Goal: Check status: Check status

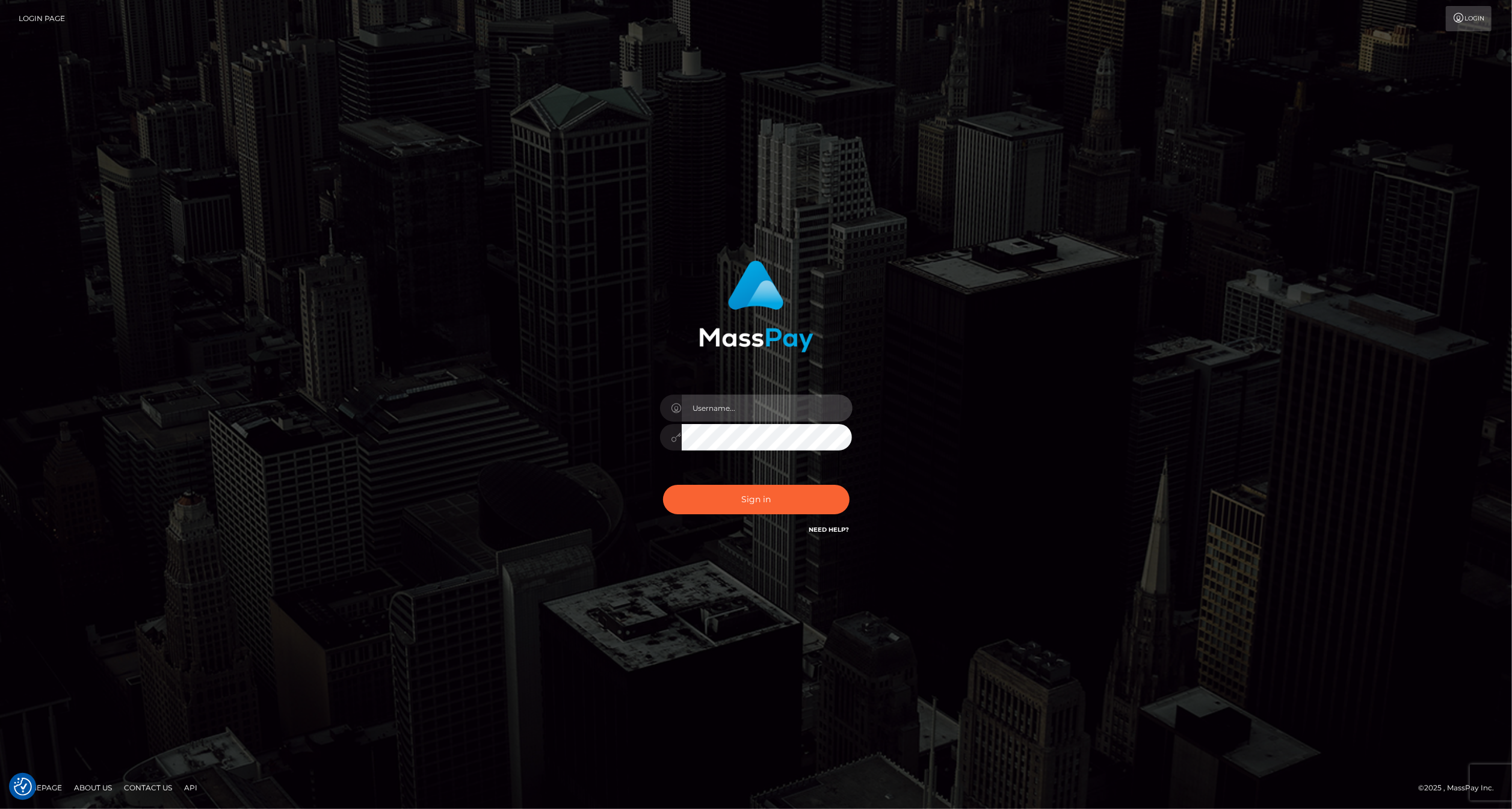
drag, startPoint x: 736, startPoint y: 409, endPoint x: 742, endPoint y: 419, distance: 11.7
click at [736, 409] on input "text" at bounding box center [767, 408] width 171 height 27
type input "ashbil"
click at [748, 500] on button "Sign in" at bounding box center [756, 500] width 187 height 30
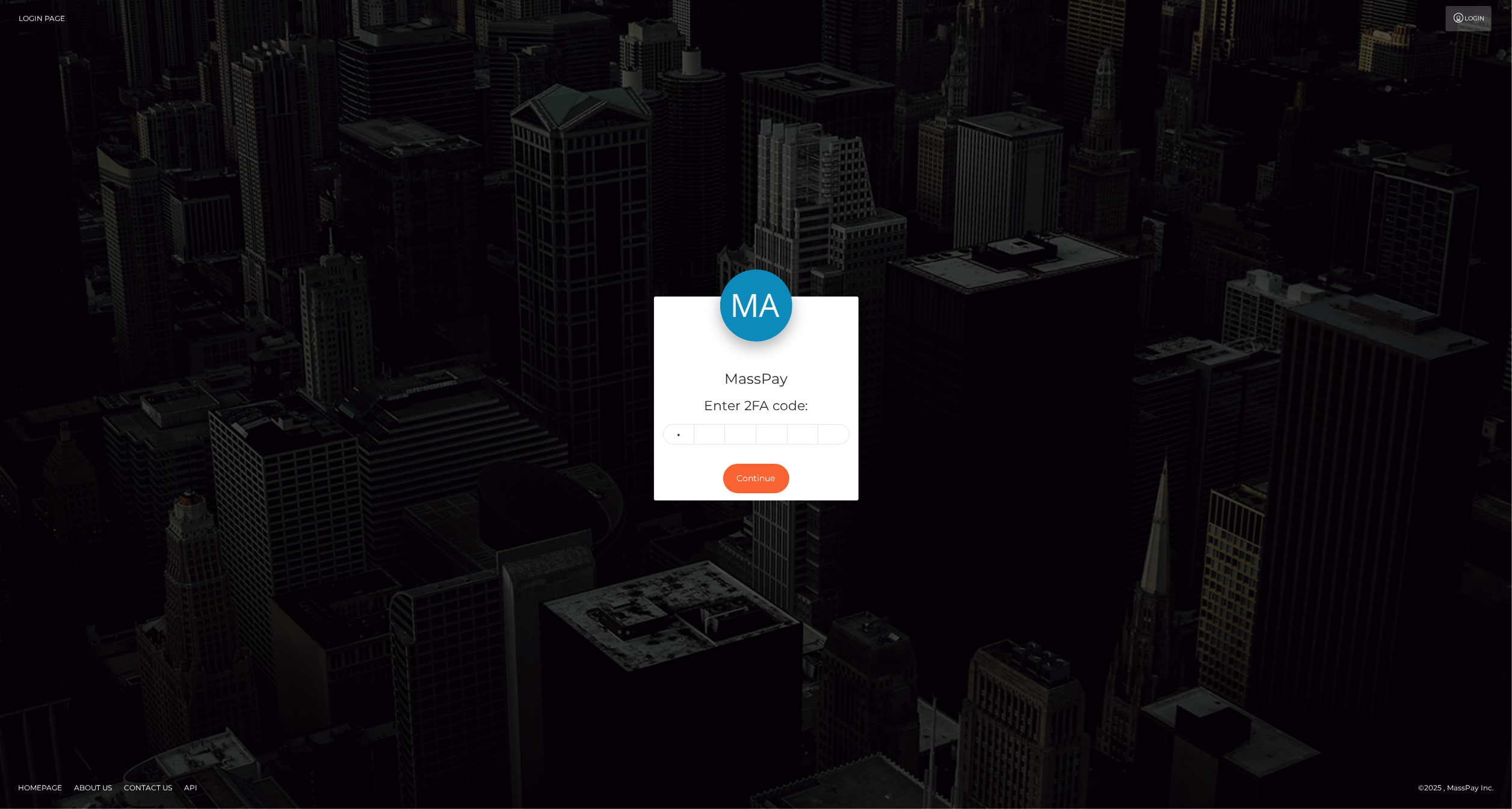
type input "8"
type input "5"
type input "9"
type input "0"
type input "8"
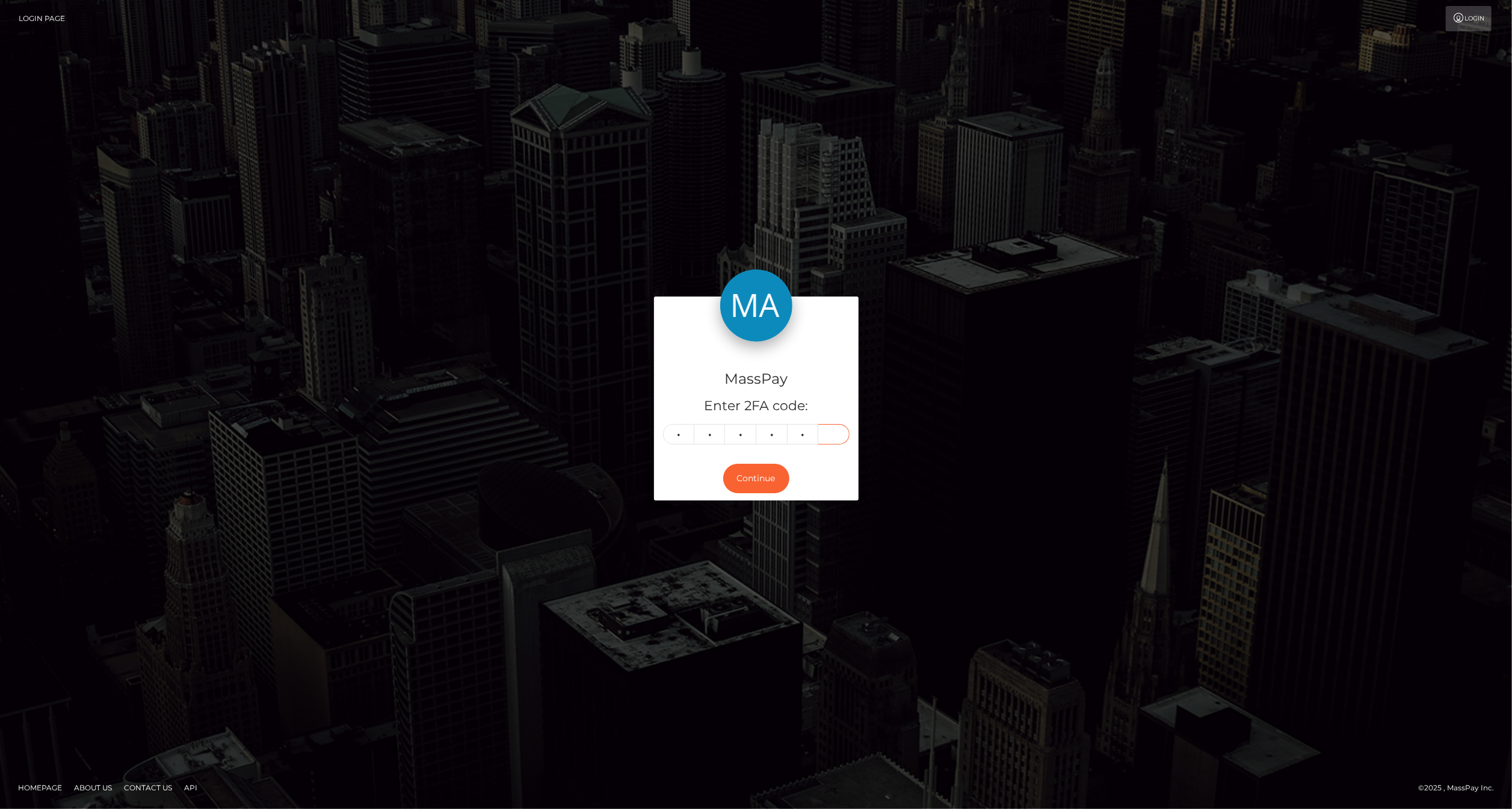
type input "6"
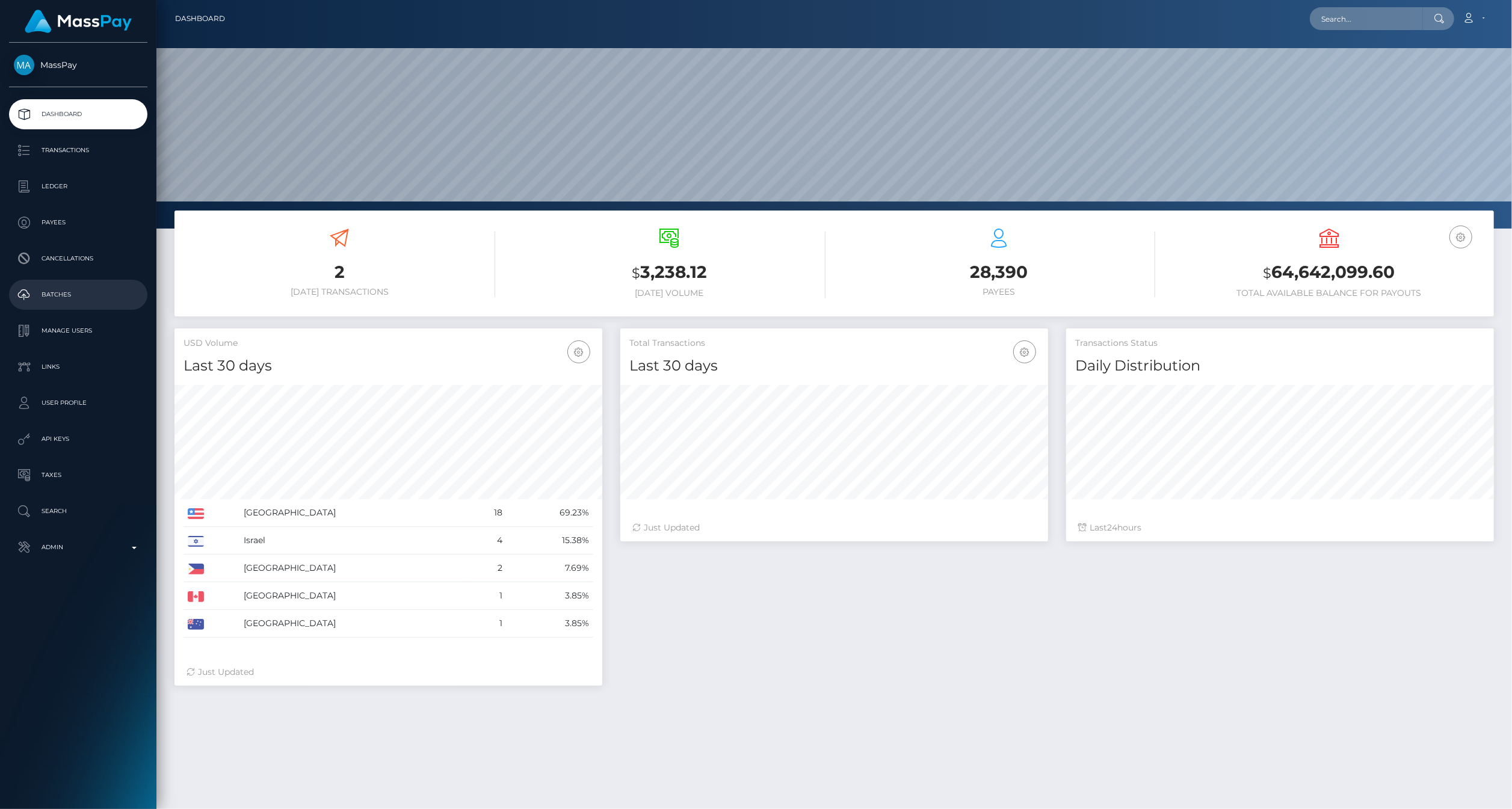
scroll to position [213, 428]
click at [915, 255] on div "28,390 Payees" at bounding box center [1000, 262] width 312 height 68
click at [1352, 22] on input "text" at bounding box center [1367, 19] width 113 height 23
paste input "1a8066a5-8708-11f0-8023-0266f44cc279"
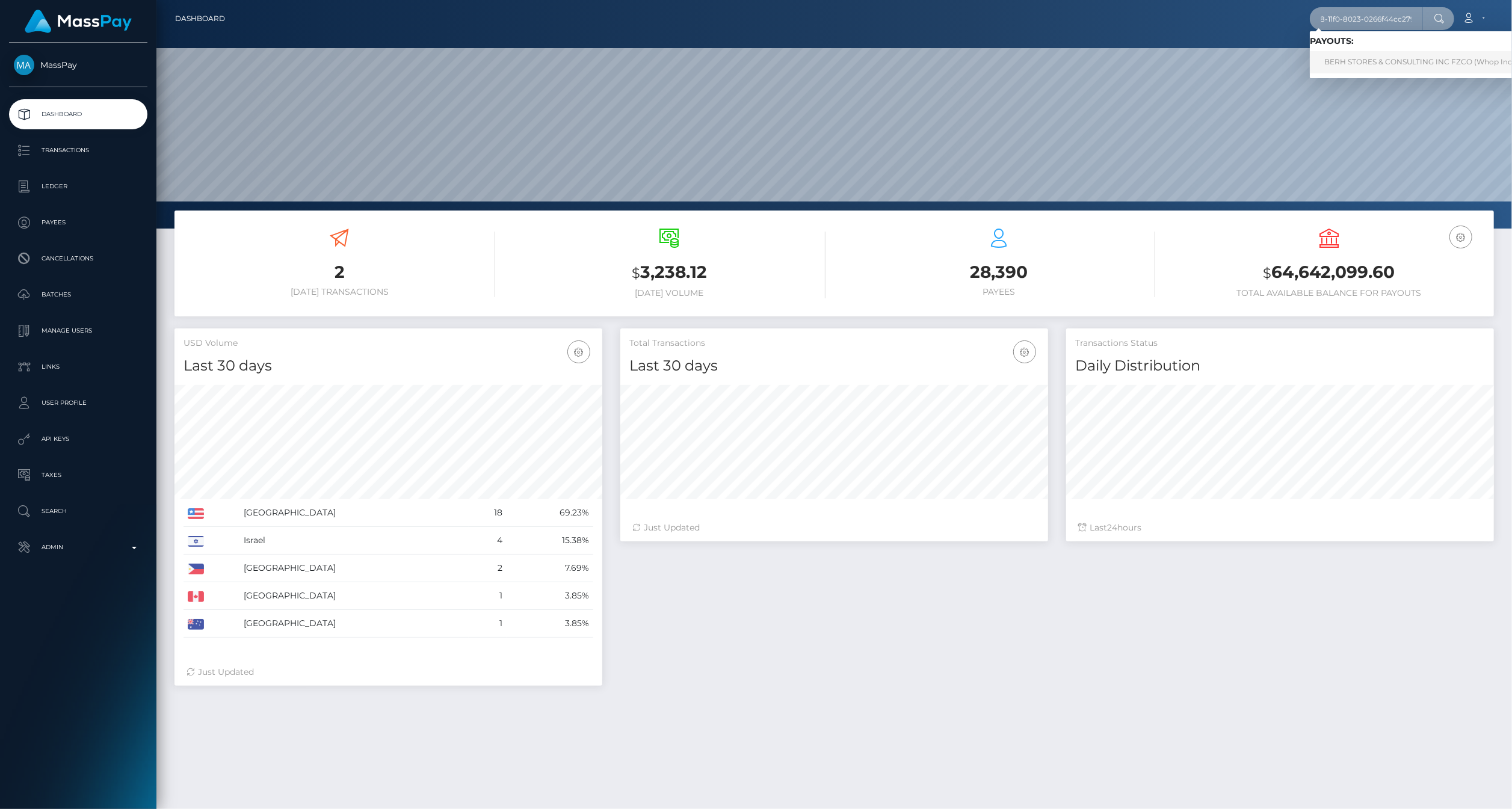
type input "1a8066a5-8708-11f0-8023-0266f44cc279"
click at [1394, 68] on link "BERH STORES & CONSULTING INC FZCO (Whop Inc - )" at bounding box center [1422, 62] width 226 height 22
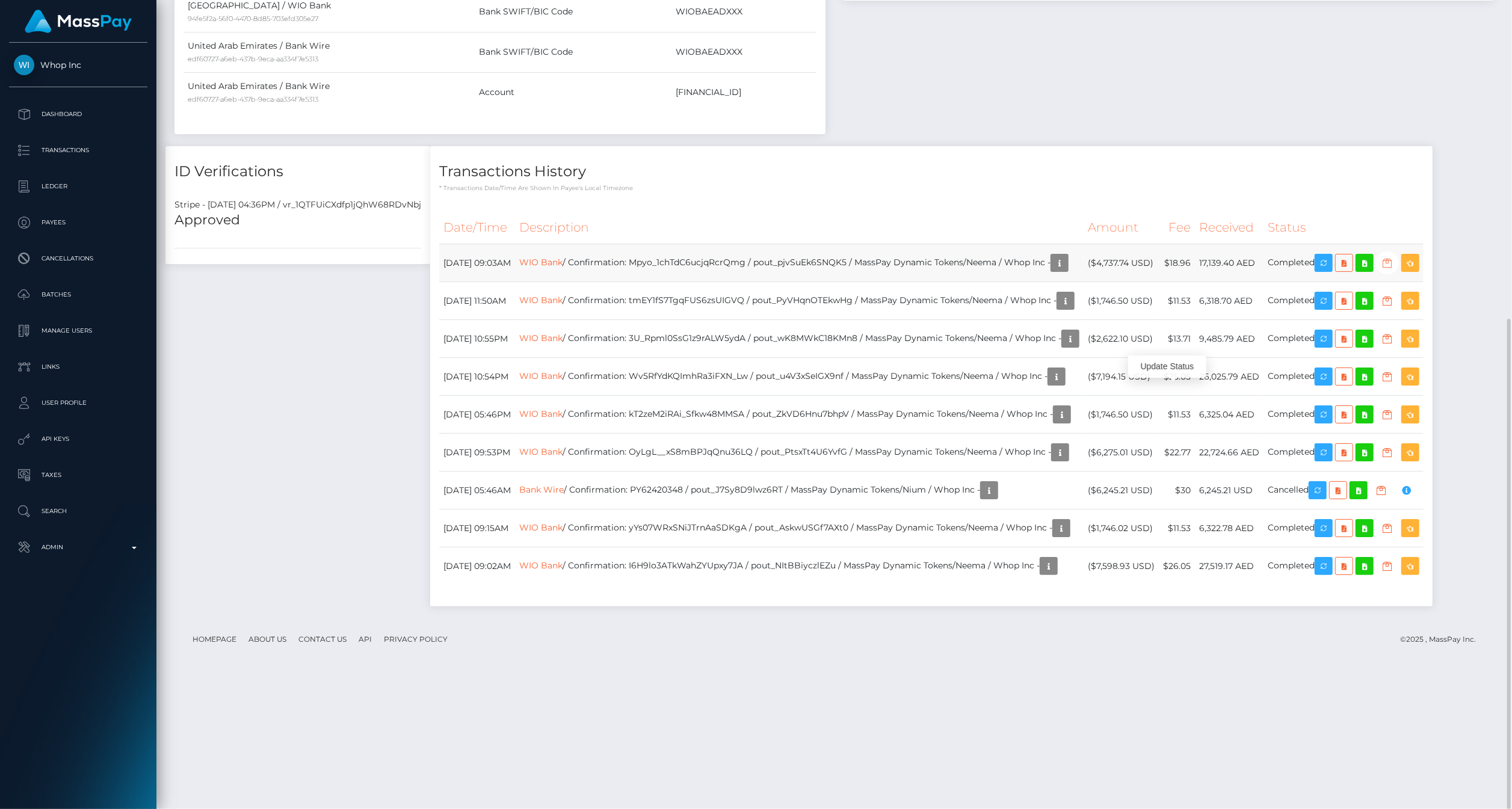
scroll to position [145, 428]
click at [1357, 271] on icon at bounding box center [1364, 263] width 14 height 15
click at [1337, 271] on icon at bounding box center [1344, 263] width 14 height 15
click at [519, 495] on link "Bank Wire" at bounding box center [541, 489] width 45 height 11
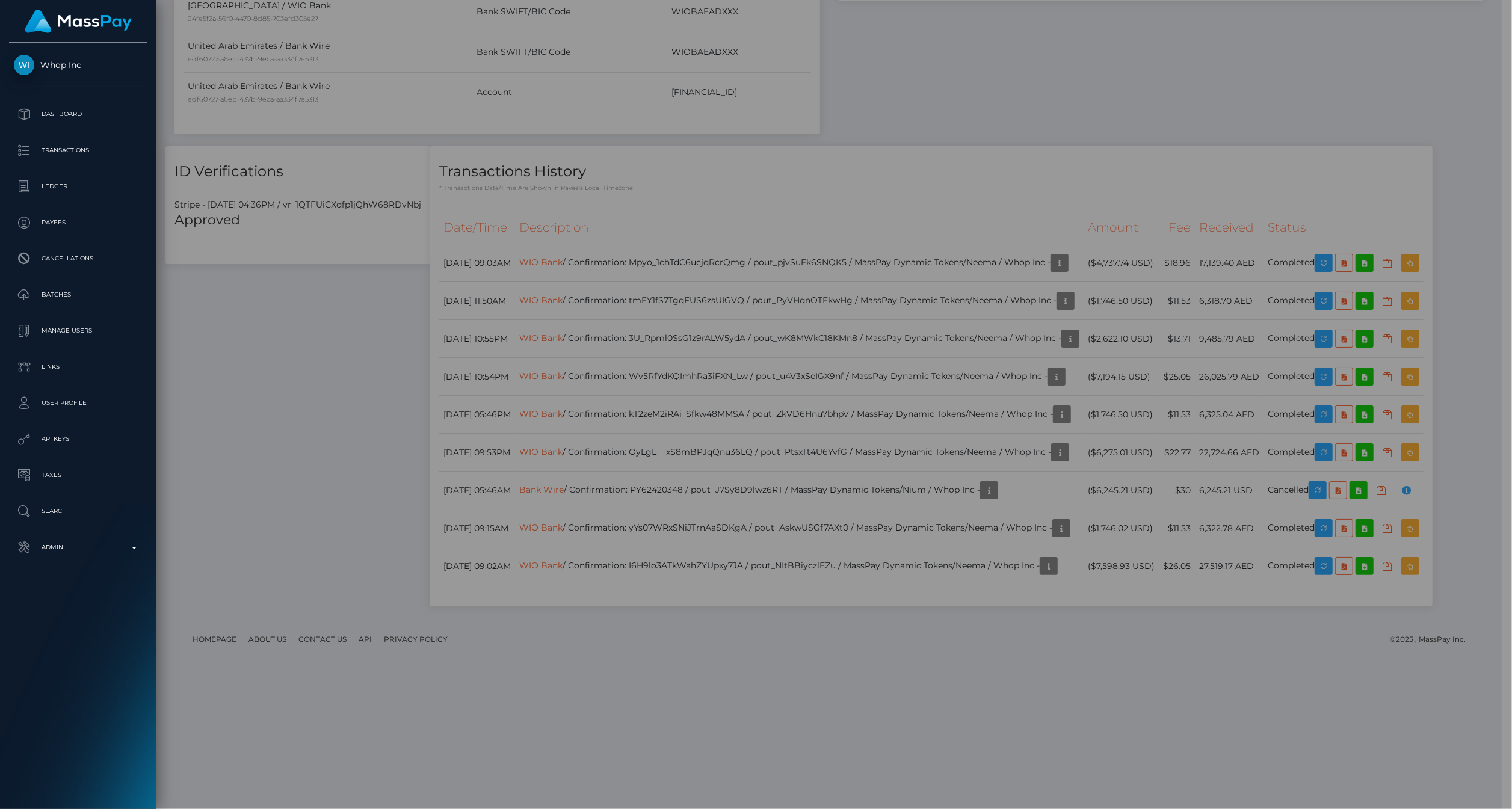
scroll to position [601361, 601286]
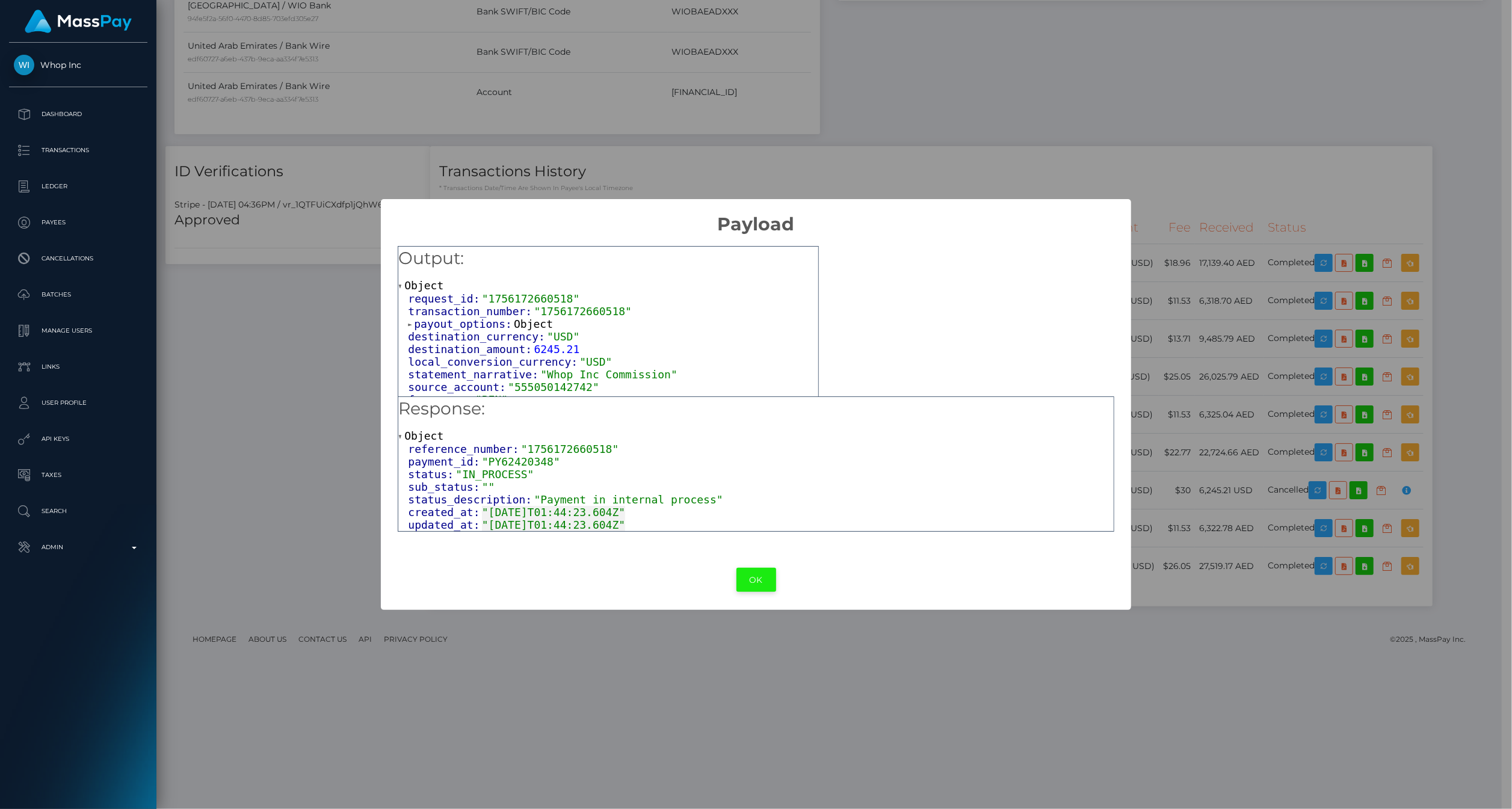
click at [756, 575] on button "OK" at bounding box center [756, 580] width 40 height 25
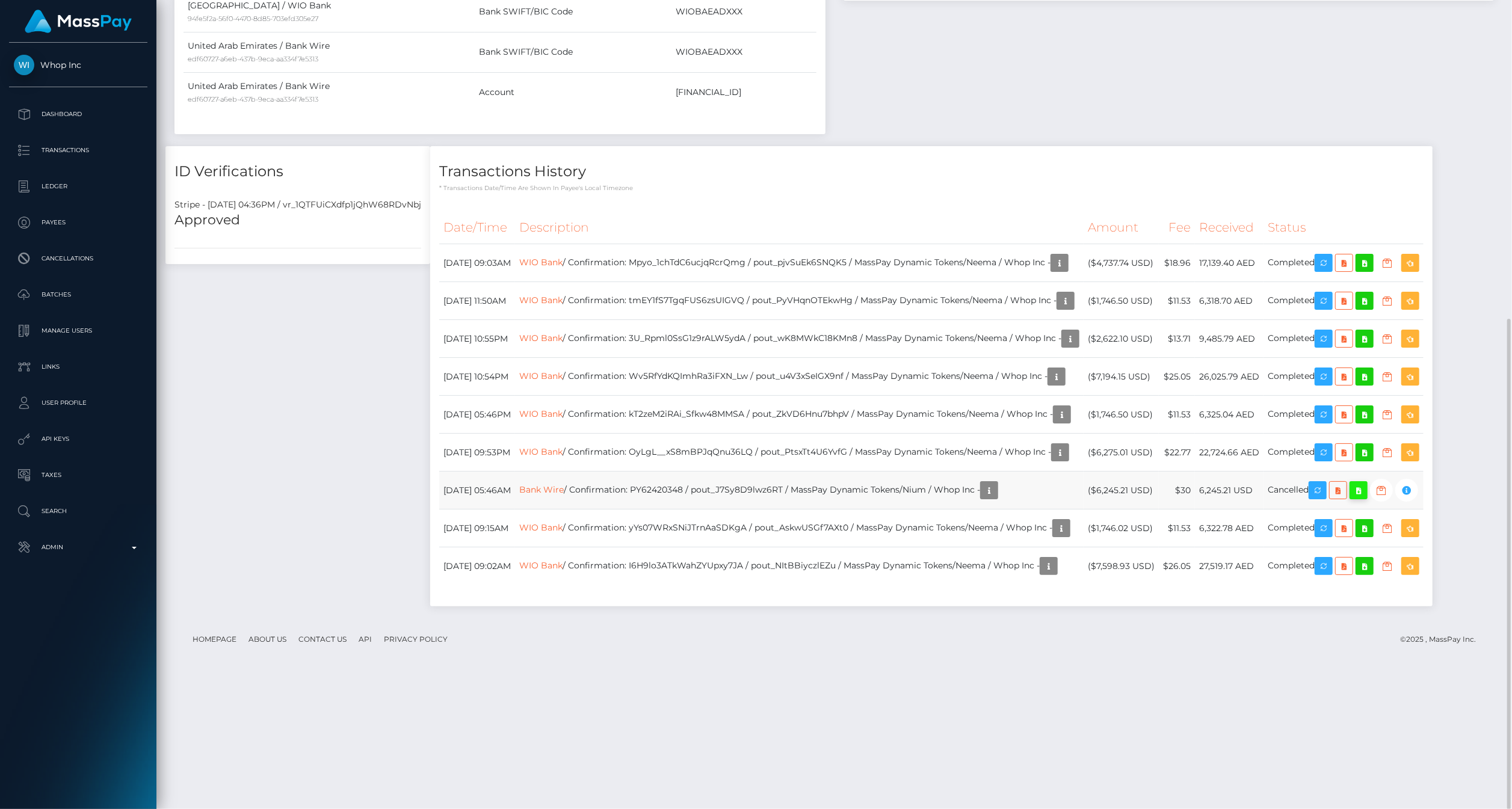
scroll to position [145, 428]
click at [1351, 498] on icon at bounding box center [1358, 490] width 14 height 15
click at [519, 268] on link "WIO Bank" at bounding box center [540, 262] width 43 height 11
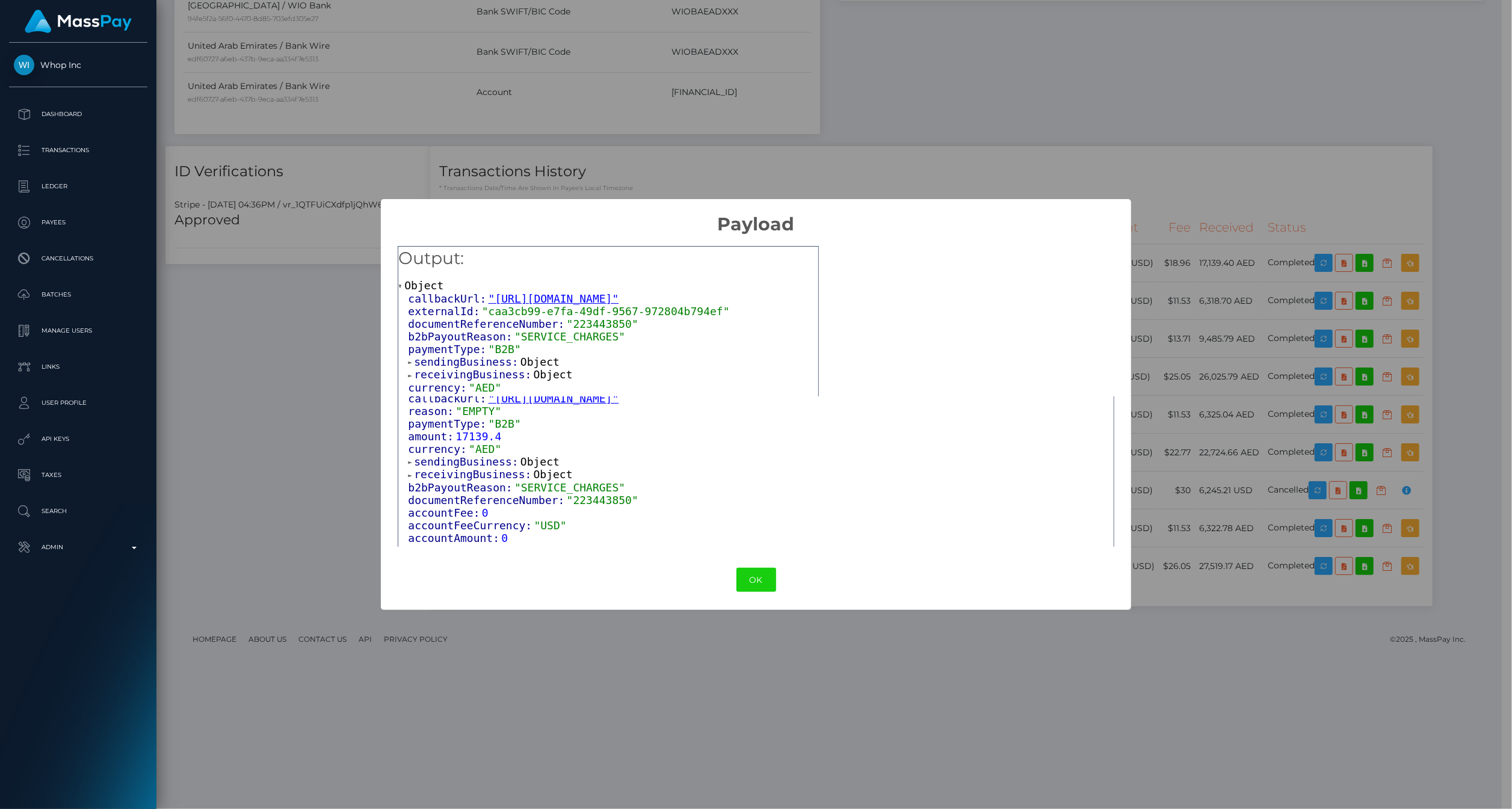
scroll to position [0, 0]
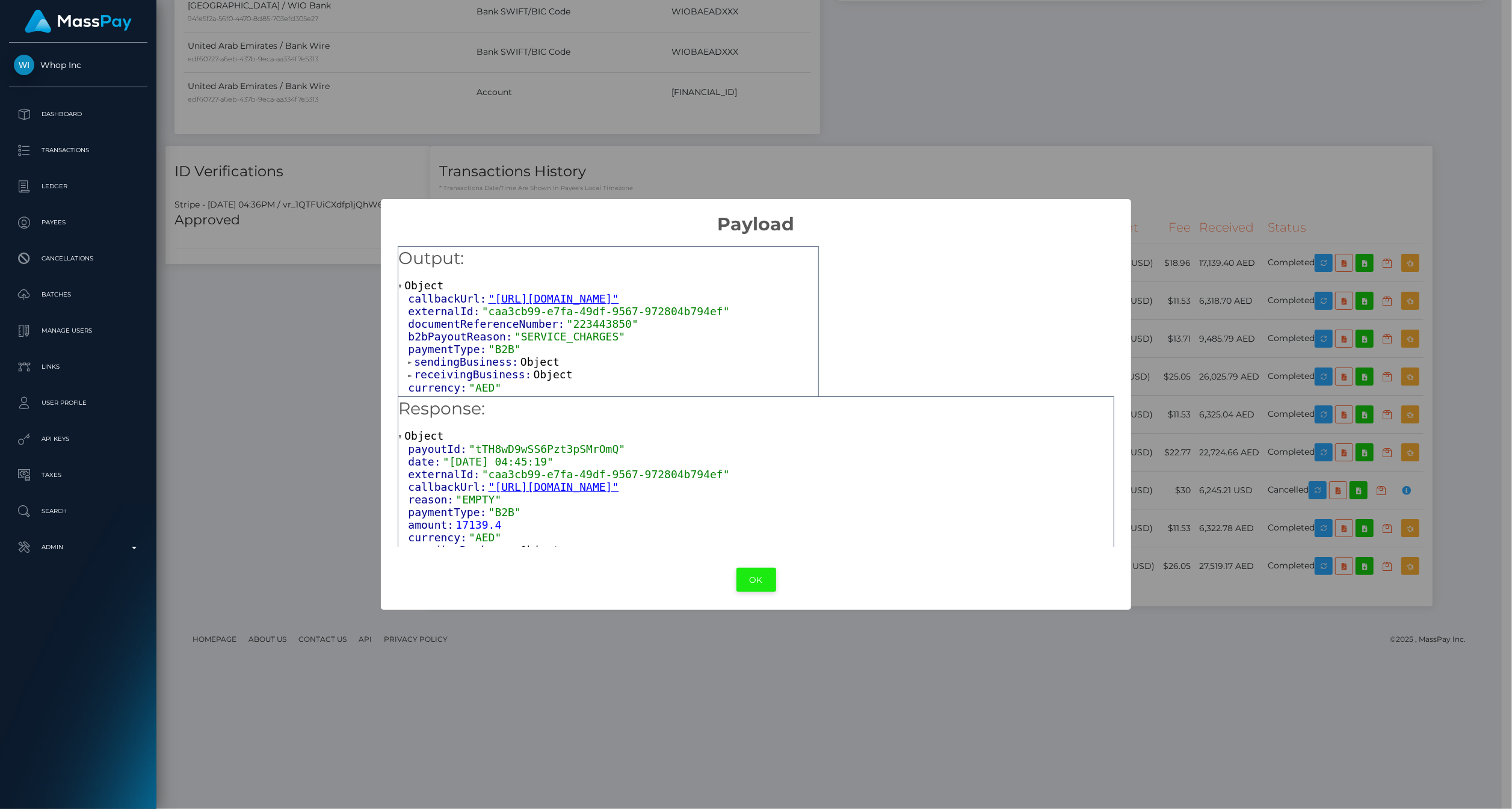
click at [754, 582] on button "OK" at bounding box center [756, 580] width 40 height 25
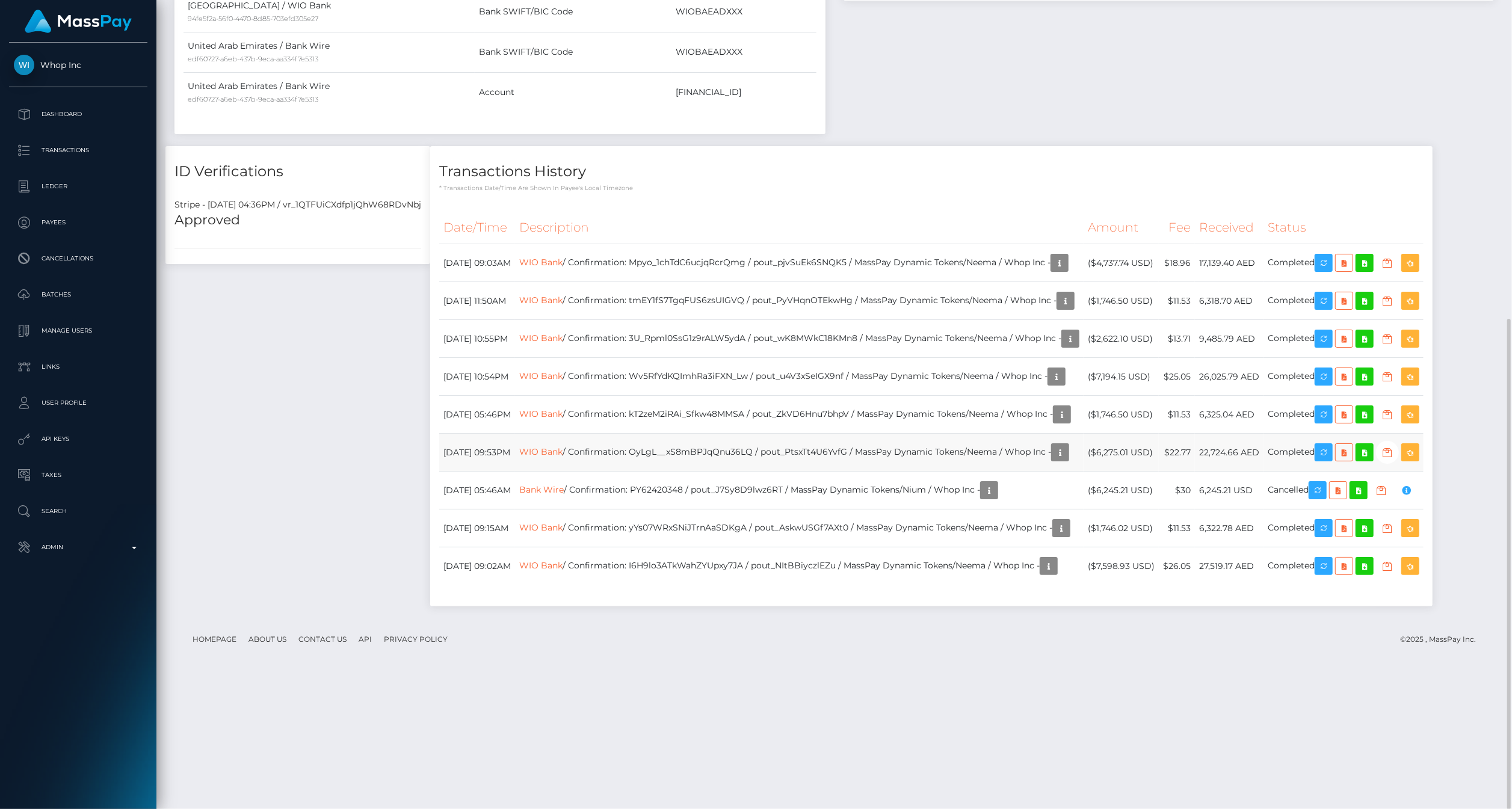
scroll to position [145, 428]
